Goal: Information Seeking & Learning: Find specific page/section

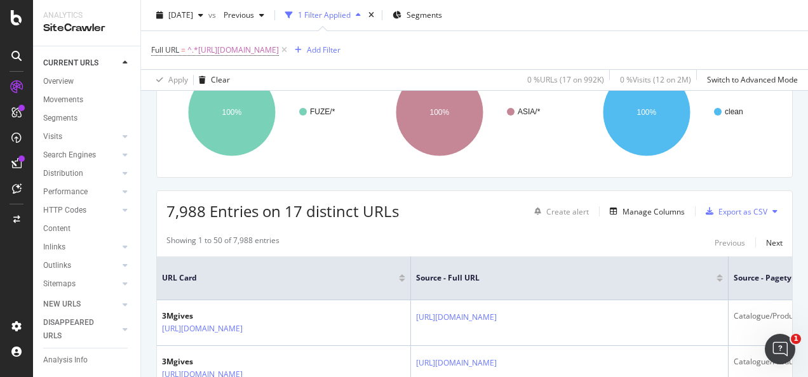
scroll to position [254, 0]
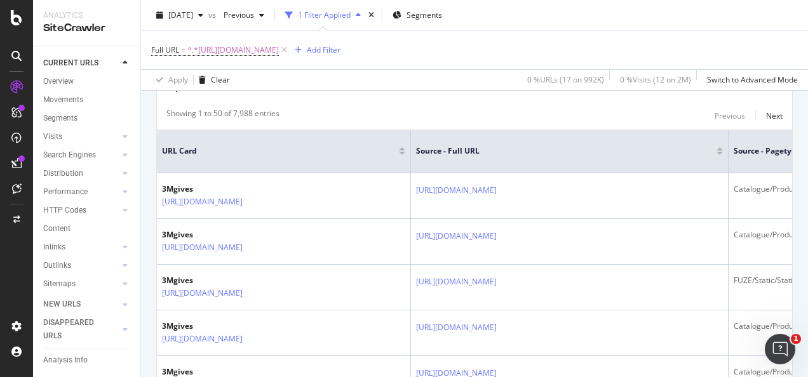
click at [497, 133] on th "Source - Full URL" at bounding box center [570, 152] width 318 height 44
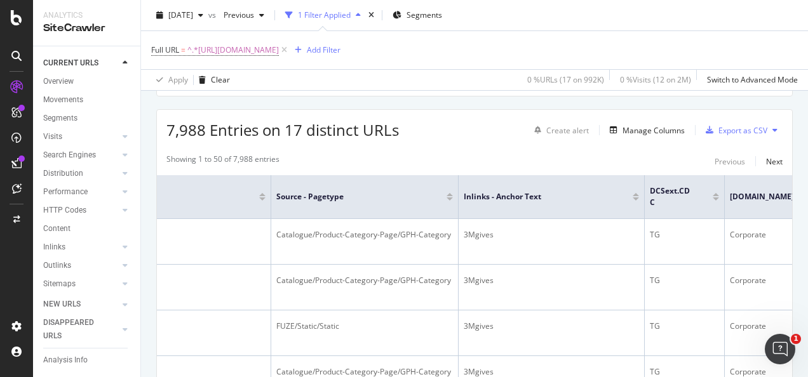
scroll to position [191, 0]
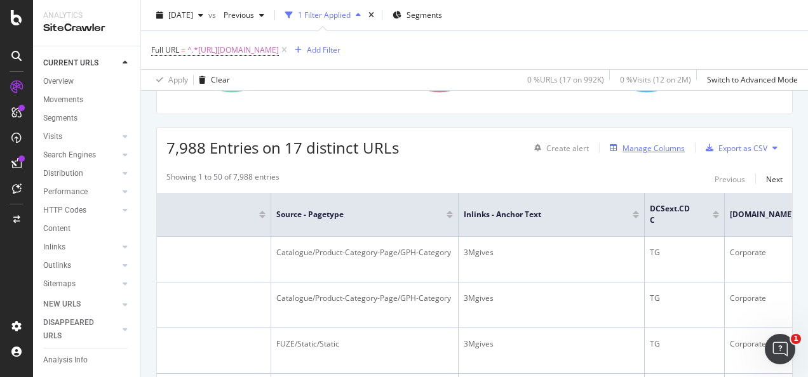
click at [610, 144] on div "button" at bounding box center [614, 148] width 18 height 8
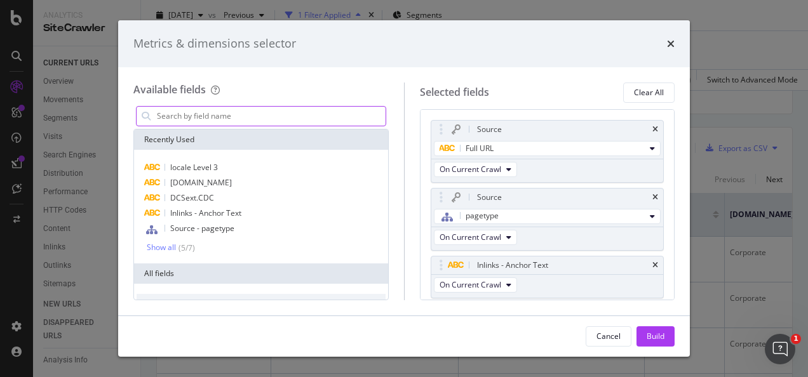
click at [272, 117] on input "modal" at bounding box center [271, 116] width 230 height 19
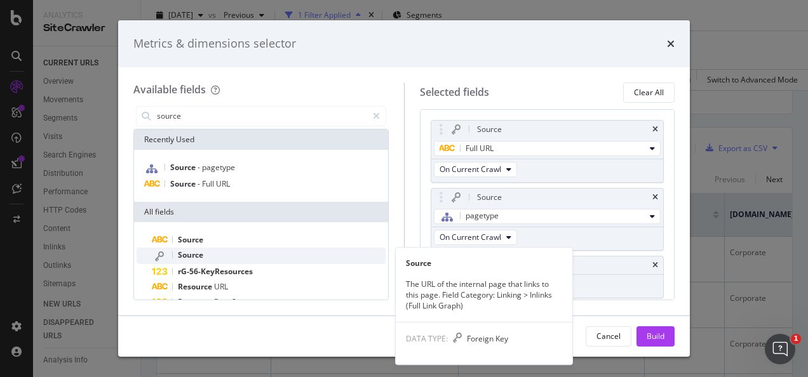
type input "source"
click at [218, 253] on div "Source" at bounding box center [269, 256] width 234 height 17
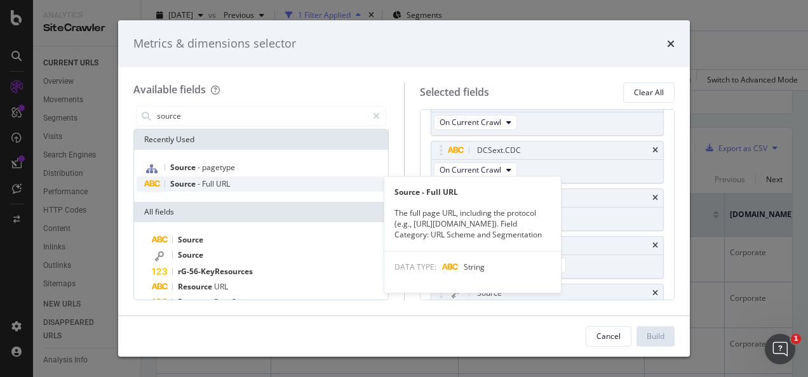
scroll to position [182, 0]
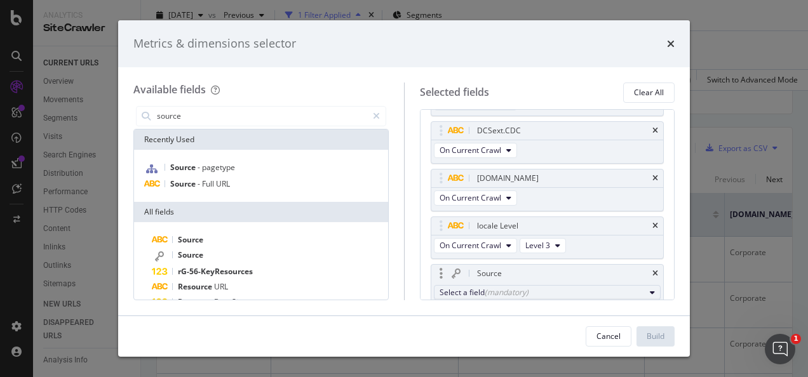
click at [480, 285] on button "Select a field (mandatory)" at bounding box center [547, 292] width 227 height 15
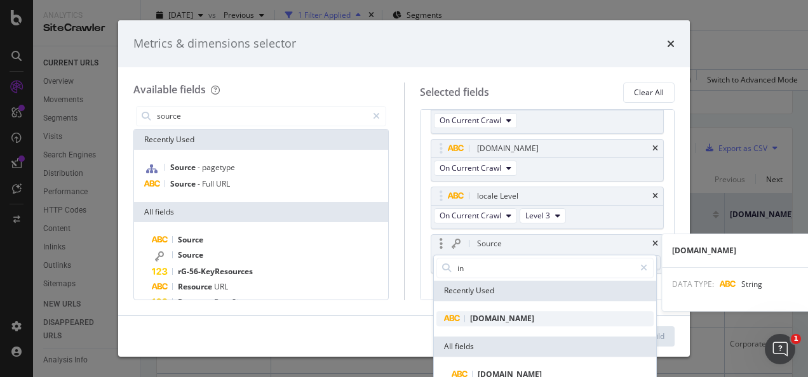
scroll to position [225, 0]
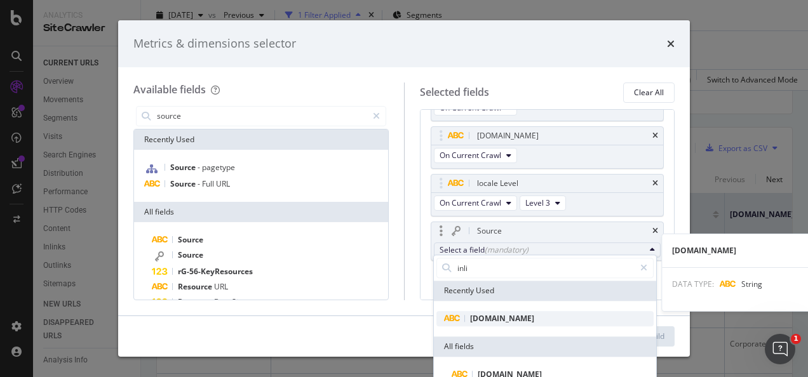
type input "inlin"
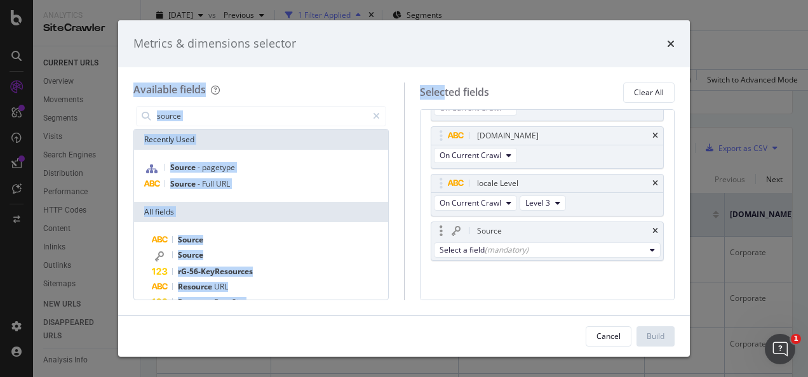
drag, startPoint x: 525, startPoint y: 38, endPoint x: 446, endPoint y: 91, distance: 95.1
click at [446, 91] on div "Metrics & dimensions selector Available fields source Recently Used Source - pa…" at bounding box center [404, 188] width 572 height 337
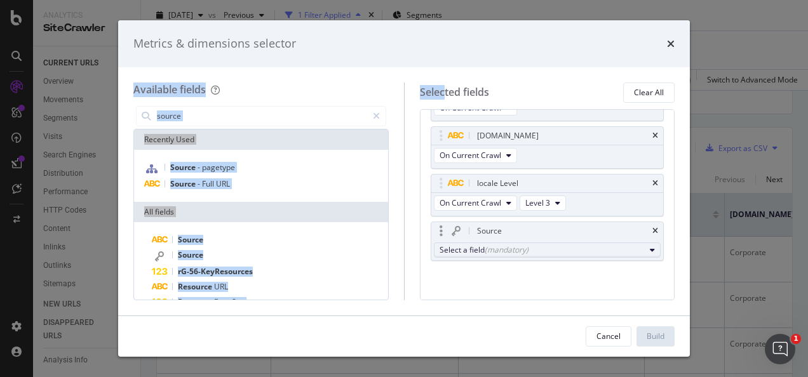
click at [511, 245] on div "(mandatory)" at bounding box center [507, 250] width 44 height 11
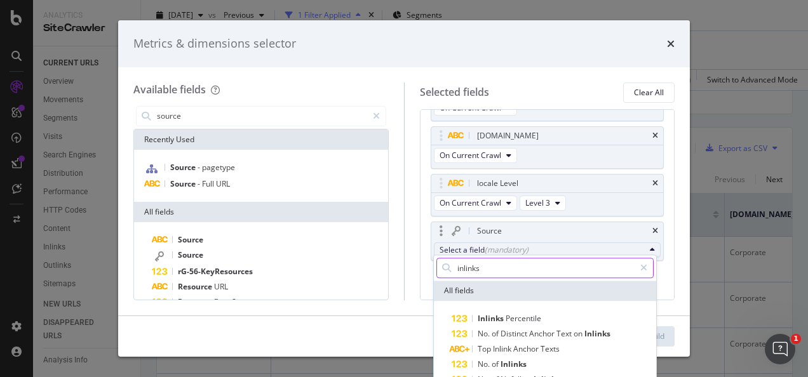
type input "inlinks-"
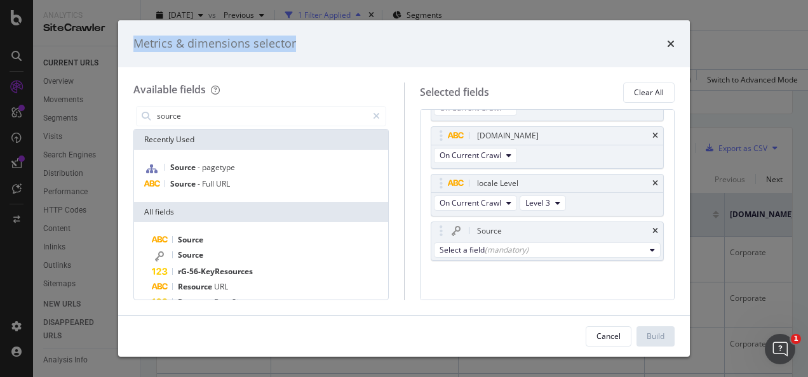
drag, startPoint x: 522, startPoint y: 37, endPoint x: 525, endPoint y: 19, distance: 18.0
click at [525, 19] on div "Metrics & dimensions selector Available fields source Recently Used Source - pa…" at bounding box center [404, 188] width 808 height 377
click at [530, 246] on div "Select a field (mandatory)" at bounding box center [542, 250] width 206 height 11
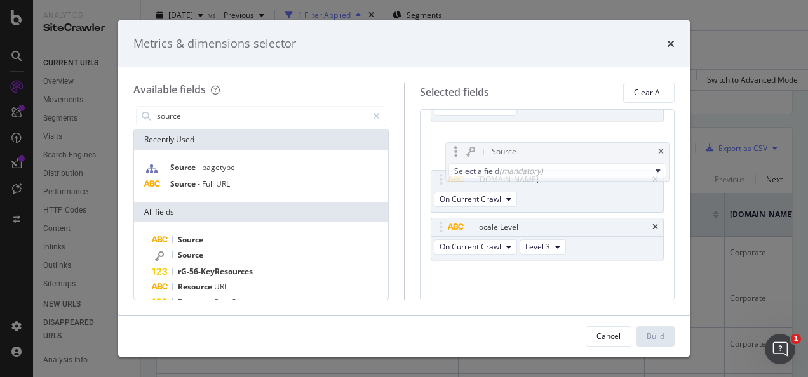
drag, startPoint x: 445, startPoint y: 230, endPoint x: 459, endPoint y: 145, distance: 86.1
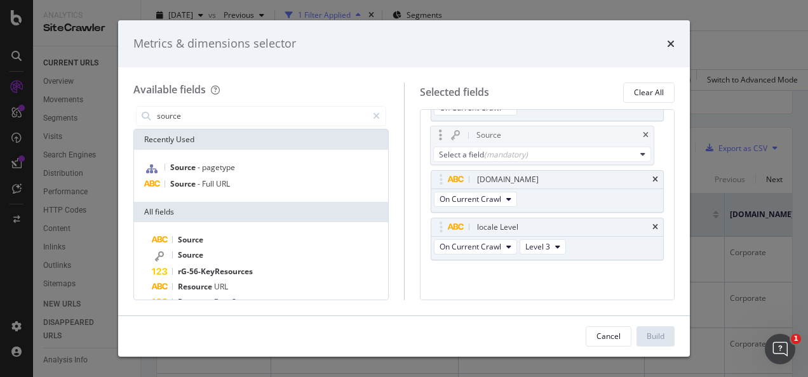
click at [459, 141] on body "Analytics SiteCrawler CURRENT URLS Overview Movements Segments Visits Analysis …" at bounding box center [404, 188] width 808 height 377
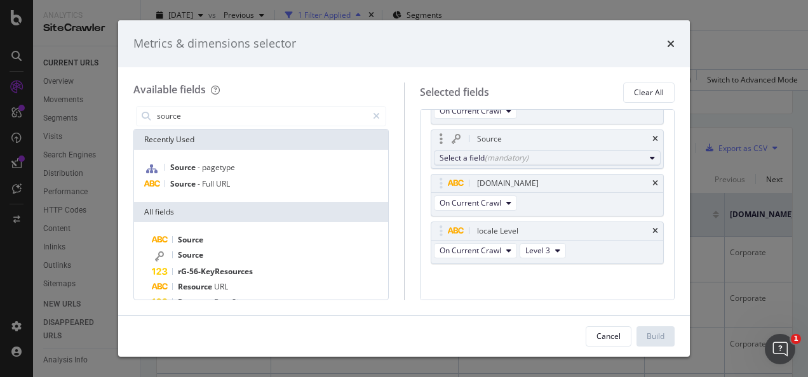
click at [480, 151] on button "Select a field (mandatory)" at bounding box center [547, 158] width 227 height 15
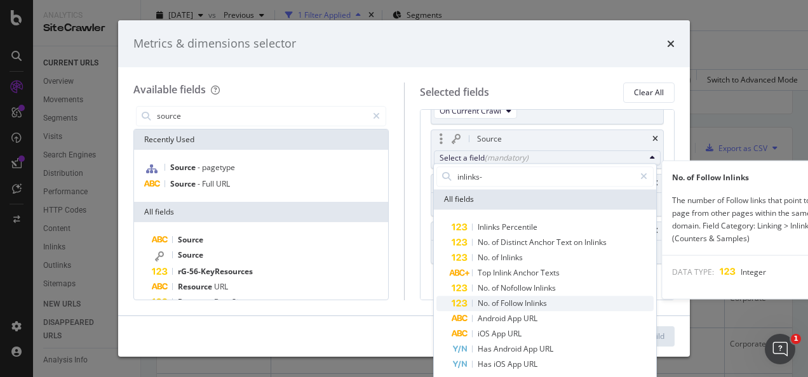
type input "inlinks"
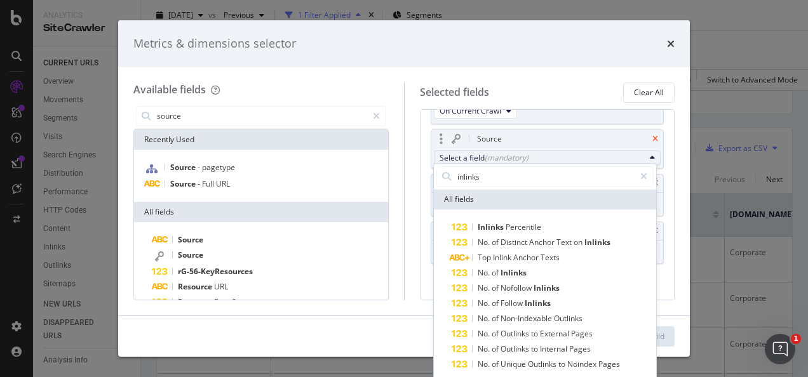
click at [652, 137] on icon "times" at bounding box center [655, 139] width 6 height 8
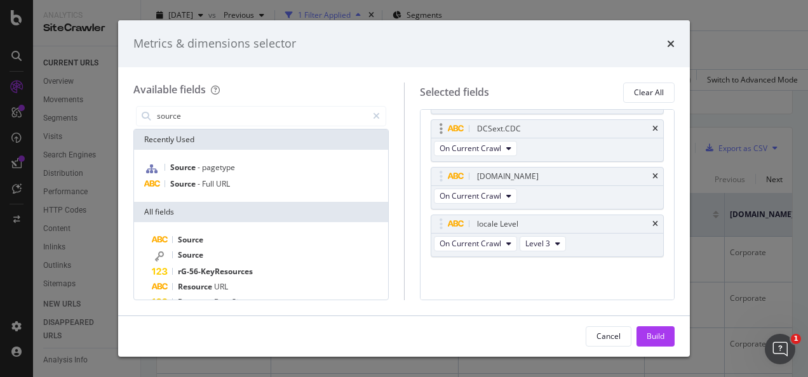
scroll to position [180, 0]
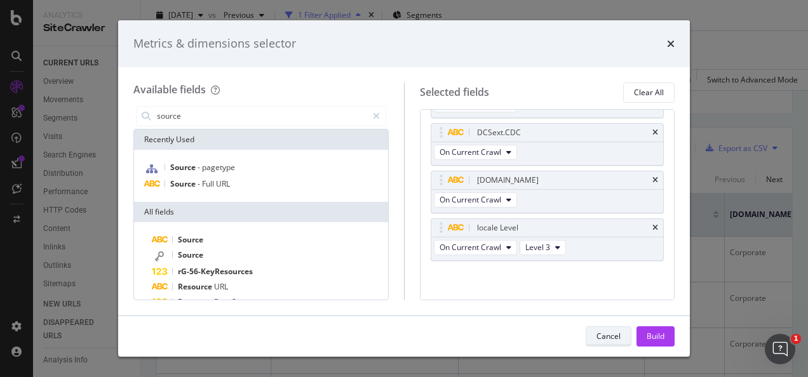
click at [607, 335] on div "Cancel" at bounding box center [608, 336] width 24 height 11
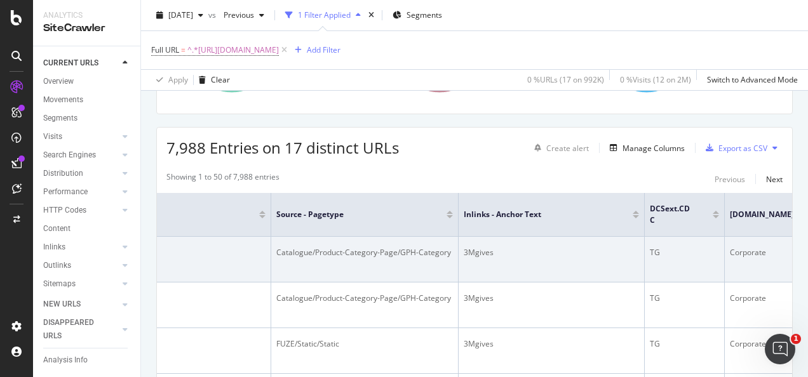
drag, startPoint x: 370, startPoint y: 211, endPoint x: 345, endPoint y: 227, distance: 29.8
click at [368, 213] on span "Source - pagetype" at bounding box center [351, 214] width 151 height 11
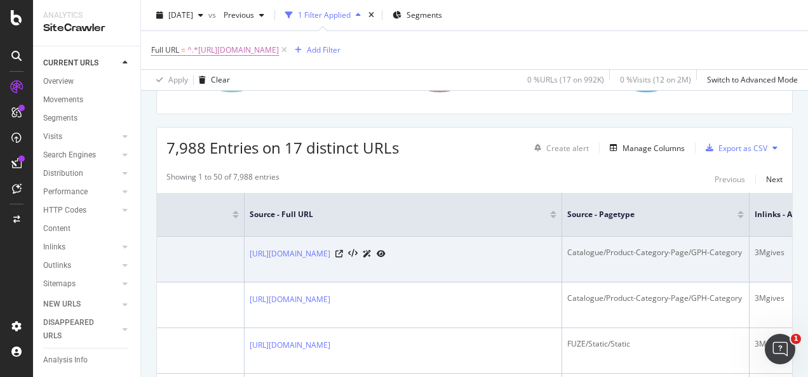
scroll to position [0, 152]
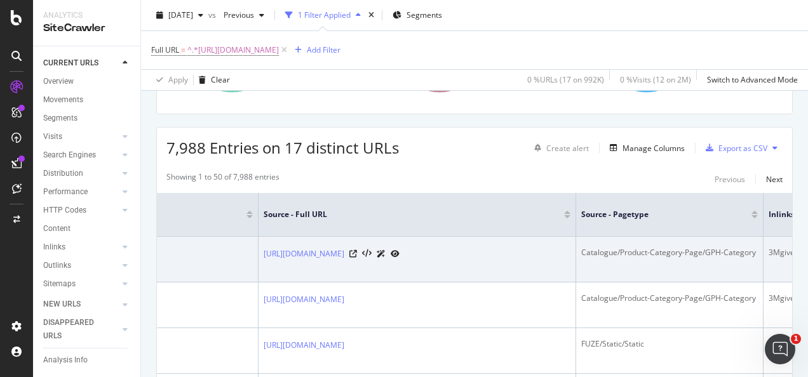
click at [685, 247] on div "Catalogue/Product-Category-Page/GPH-Category" at bounding box center [669, 252] width 177 height 11
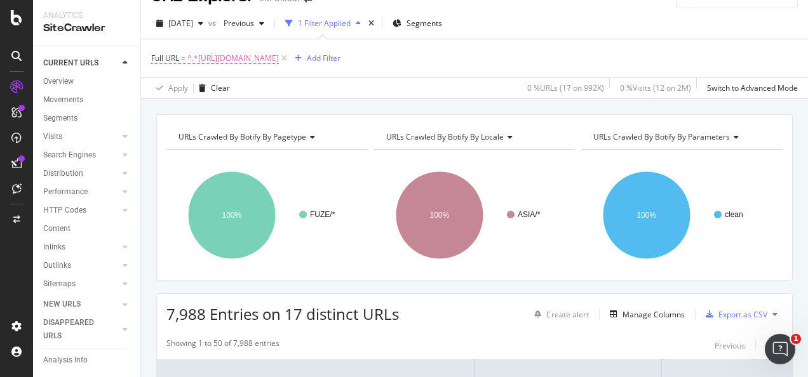
scroll to position [0, 0]
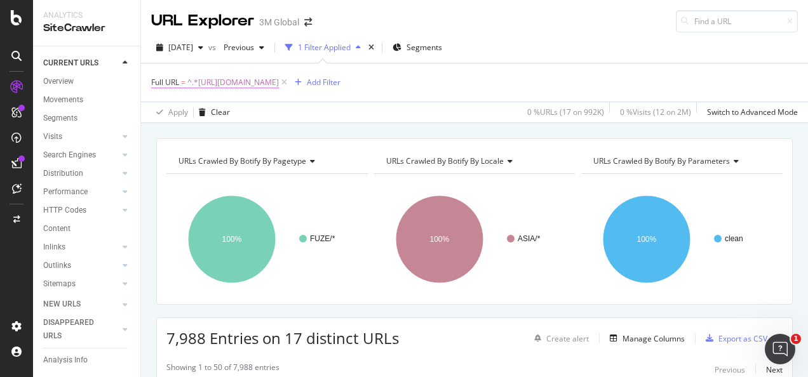
click at [279, 81] on span "^.*[URL][DOMAIN_NAME]" at bounding box center [232, 83] width 91 height 18
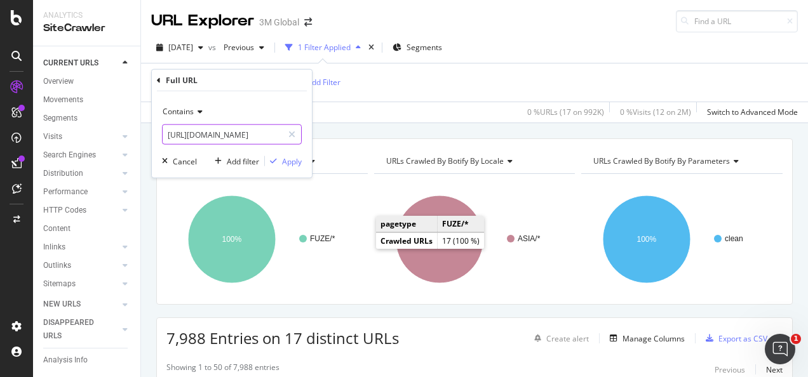
click at [205, 137] on input "[URL][DOMAIN_NAME]" at bounding box center [223, 134] width 120 height 20
paste input ".[DOMAIN_NAME][URL]"
type input "[URL][DOMAIN_NAME]"
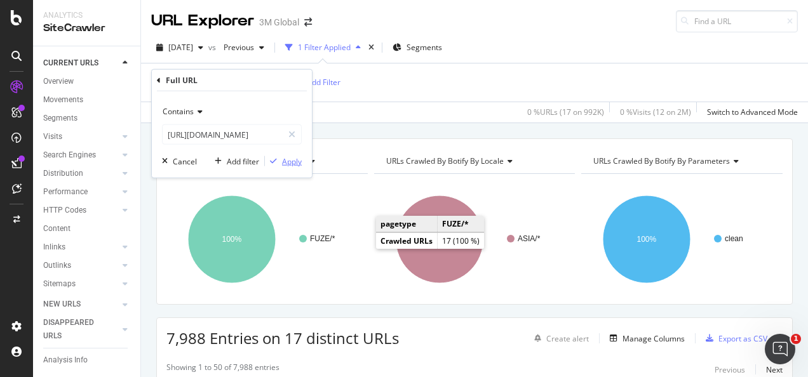
click at [287, 155] on button "Apply" at bounding box center [283, 161] width 37 height 13
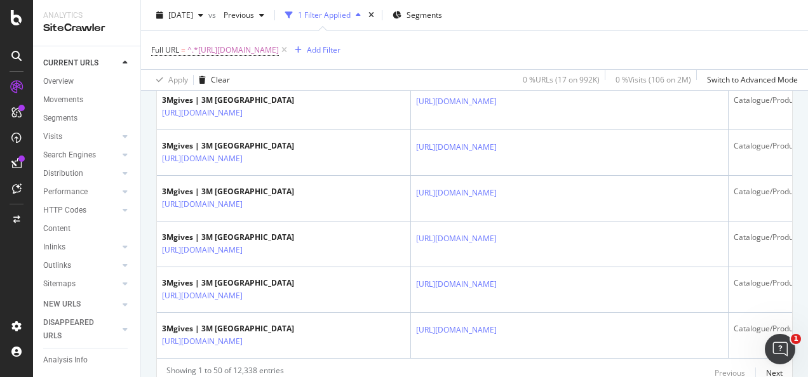
scroll to position [2441, 0]
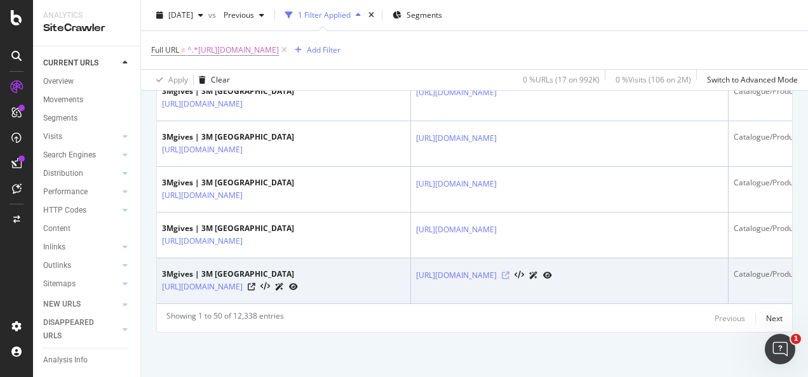
click at [509, 272] on icon at bounding box center [506, 276] width 8 height 8
